Goal: Task Accomplishment & Management: Manage account settings

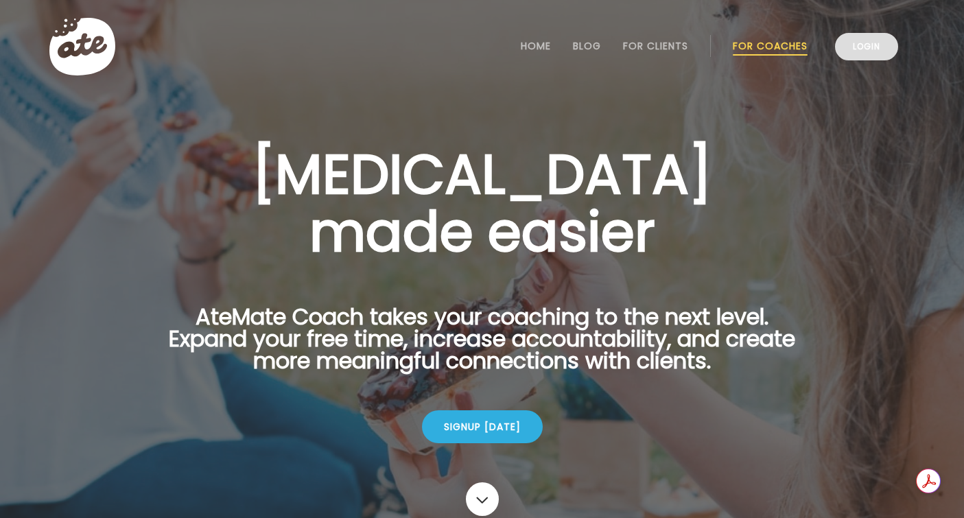
click at [869, 39] on link "Login" at bounding box center [866, 46] width 63 height 27
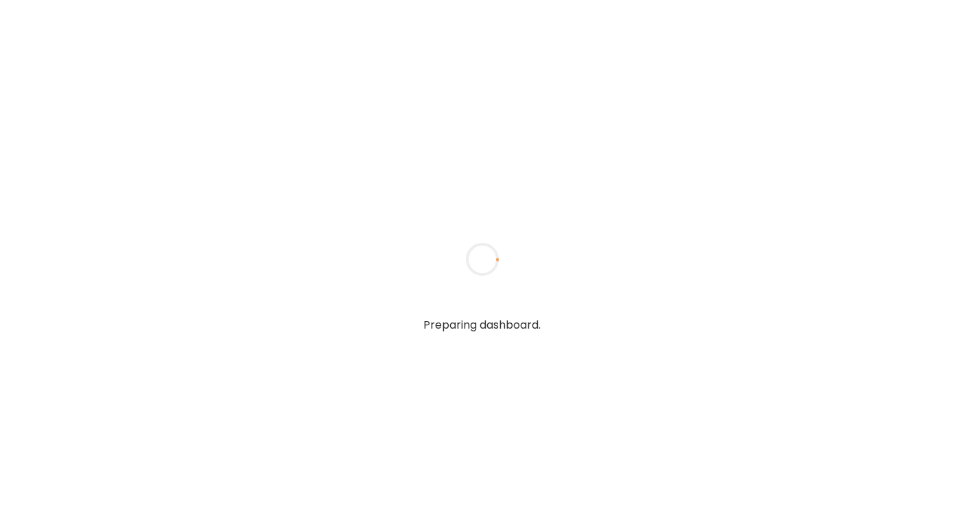
type input "**********"
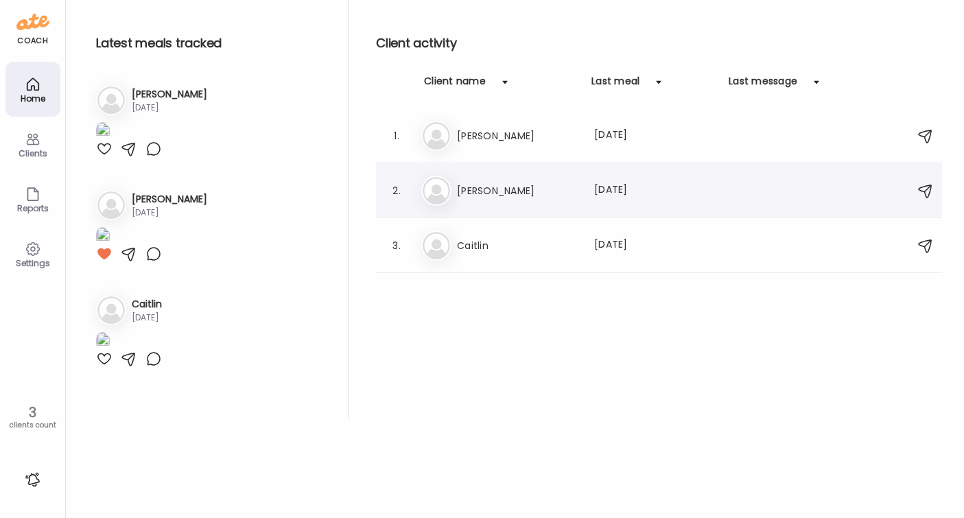
type input "**********"
click at [511, 184] on h3 "[PERSON_NAME]" at bounding box center [517, 190] width 121 height 16
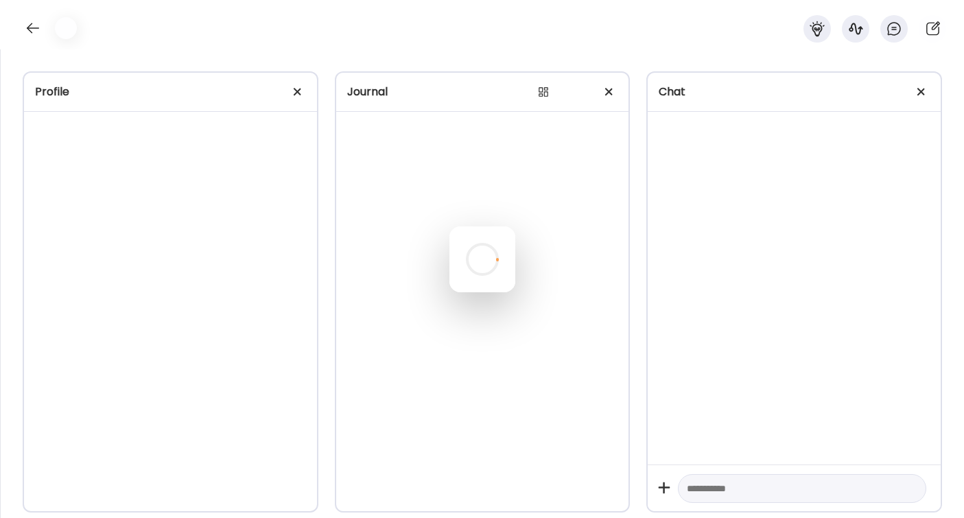
scroll to position [2045, 0]
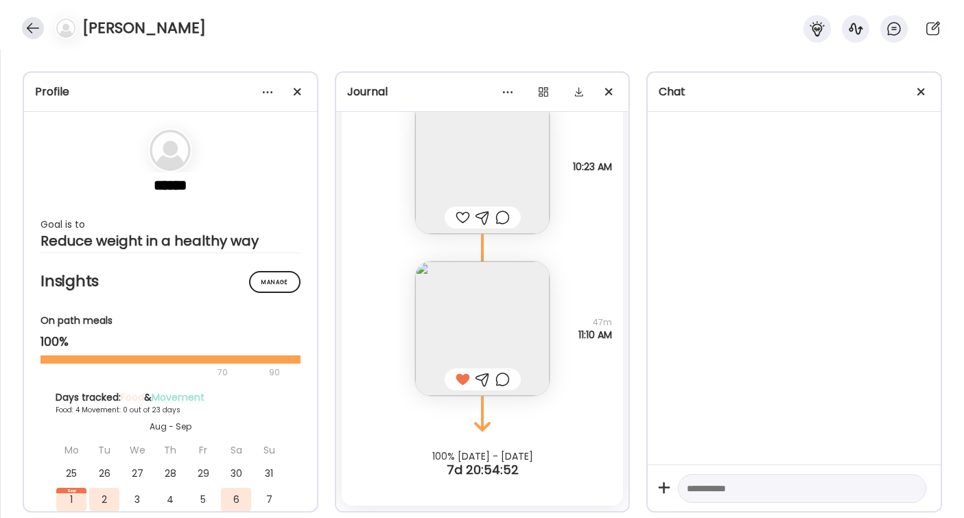
click at [32, 26] on div at bounding box center [33, 28] width 22 height 22
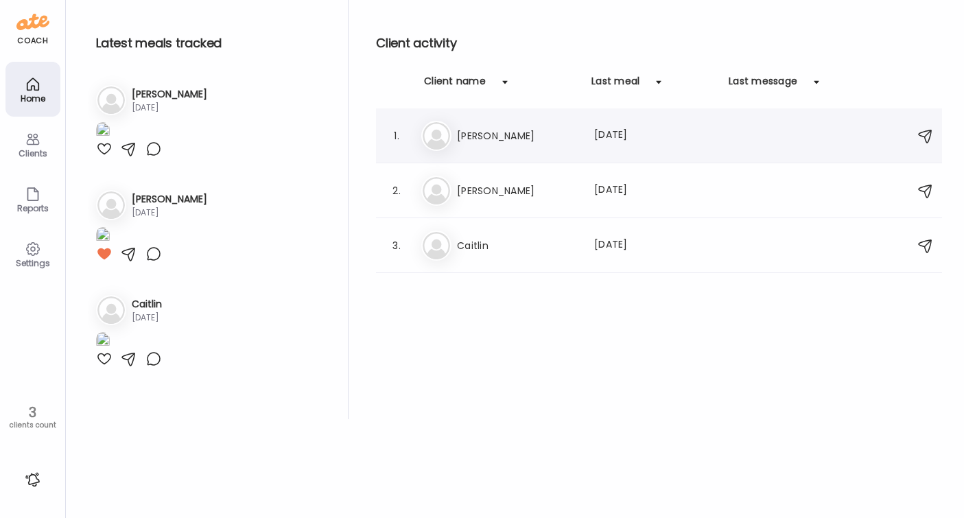
click at [518, 136] on h3 "[PERSON_NAME]" at bounding box center [517, 136] width 121 height 16
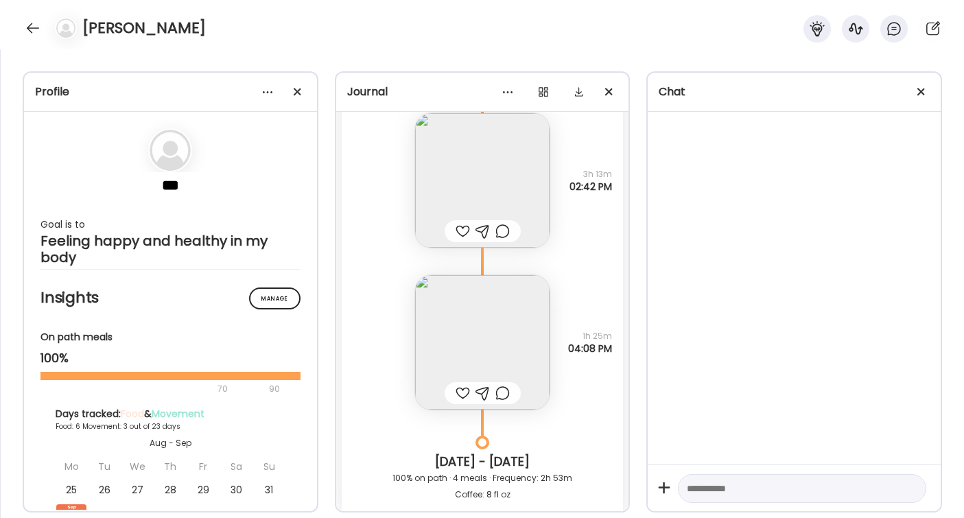
scroll to position [3776, 0]
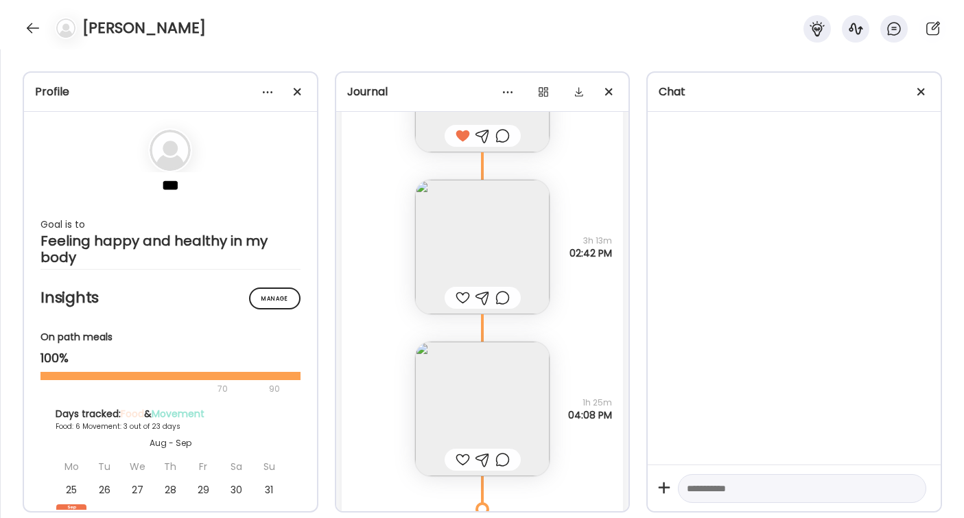
click at [459, 296] on div at bounding box center [462, 297] width 14 height 16
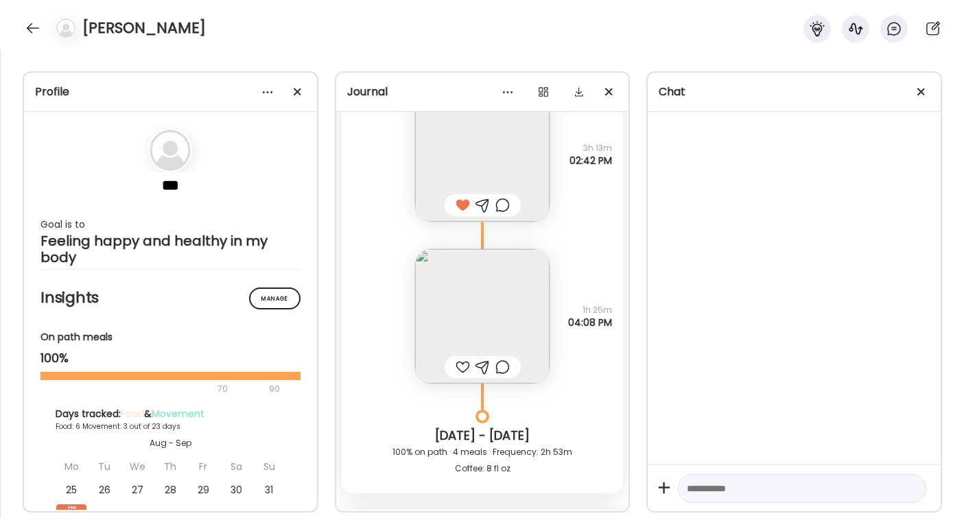
scroll to position [3872, 0]
click at [462, 359] on div at bounding box center [462, 363] width 14 height 16
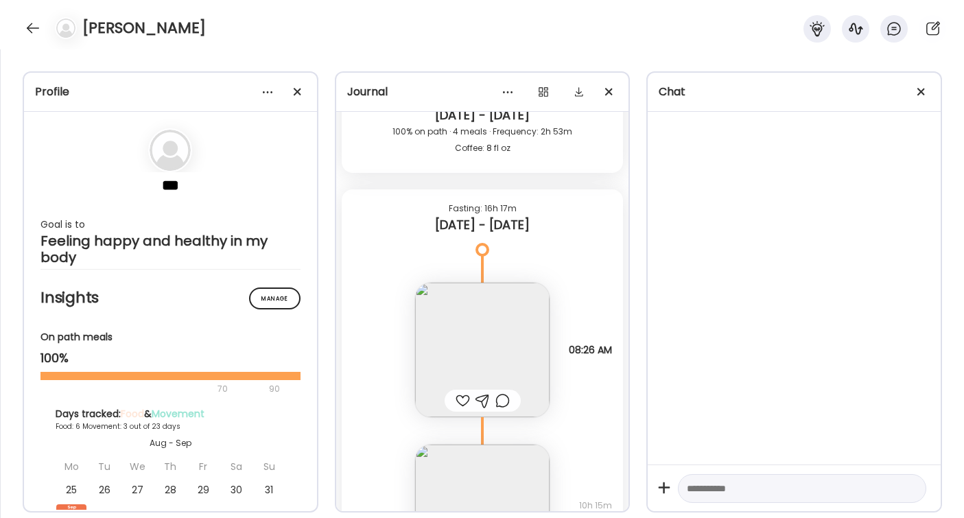
click at [464, 394] on div at bounding box center [462, 400] width 14 height 16
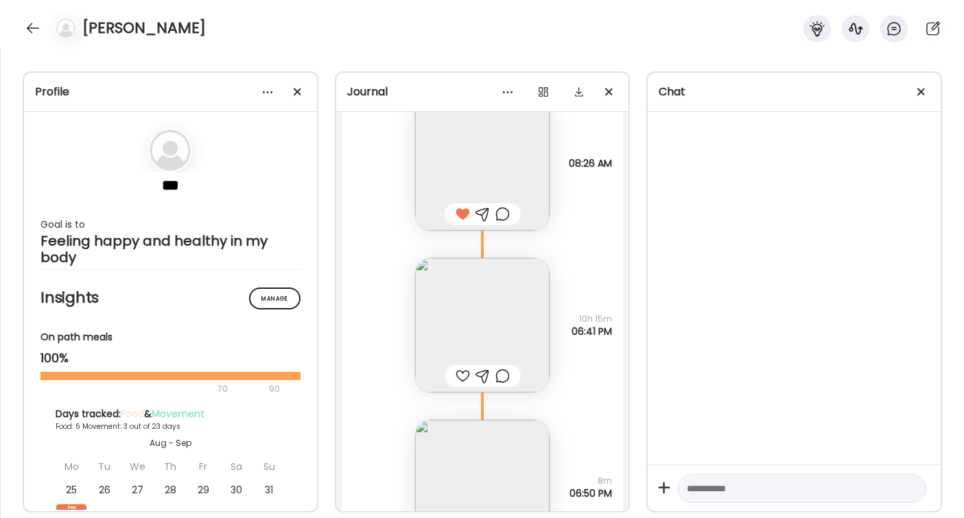
click at [464, 374] on div at bounding box center [462, 376] width 14 height 16
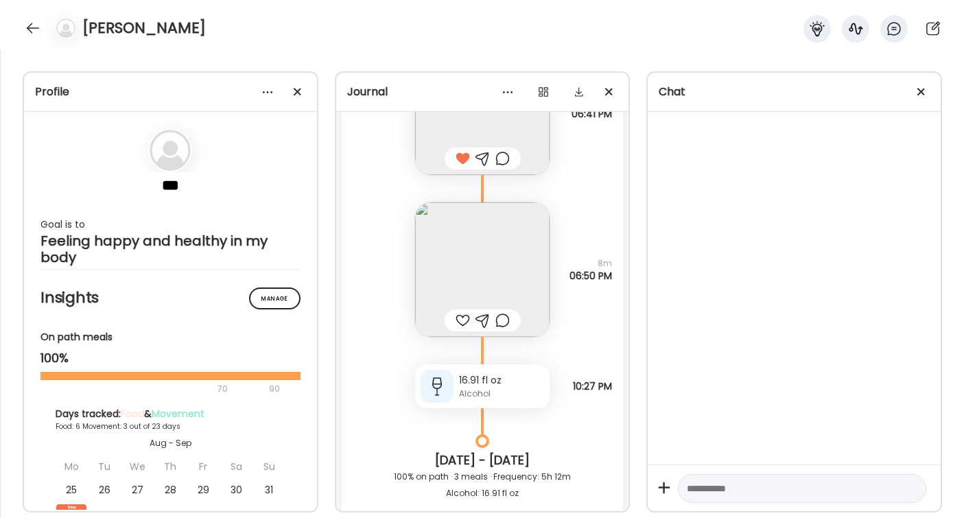
scroll to position [4596, 0]
click at [464, 317] on div at bounding box center [462, 317] width 14 height 16
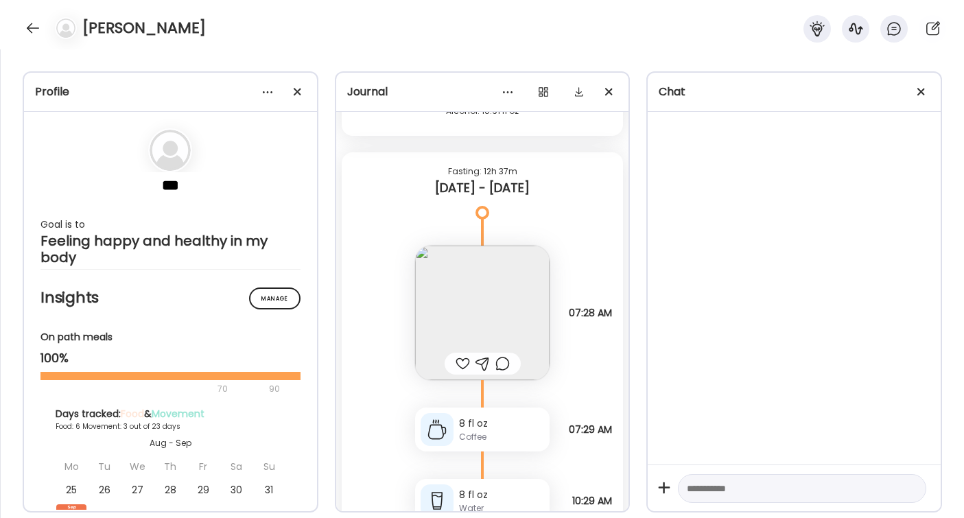
scroll to position [4977, 0]
click at [462, 363] on div at bounding box center [462, 361] width 14 height 16
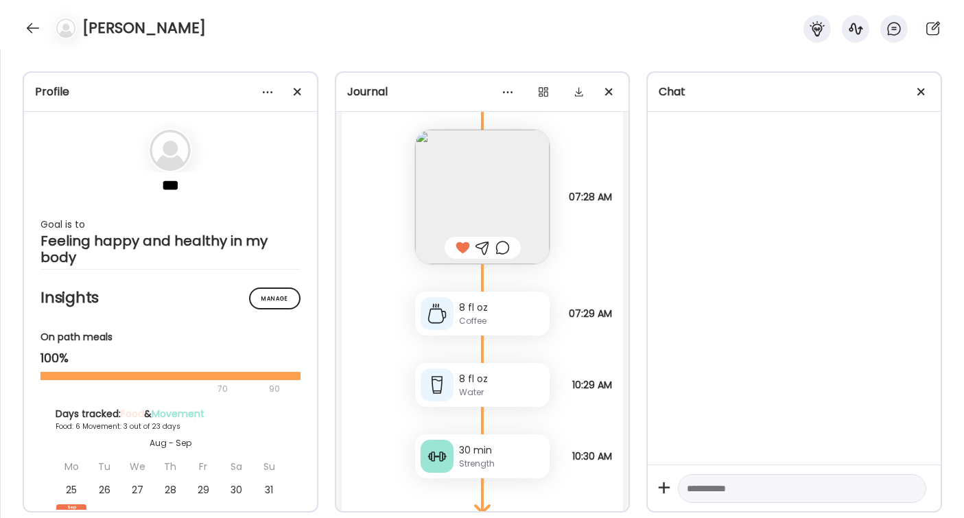
scroll to position [5173, 0]
